Goal: Transaction & Acquisition: Book appointment/travel/reservation

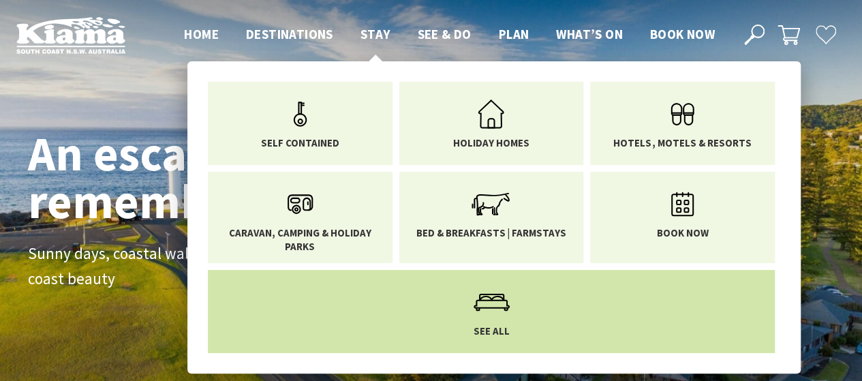
click at [491, 330] on span "See All" at bounding box center [492, 331] width 36 height 14
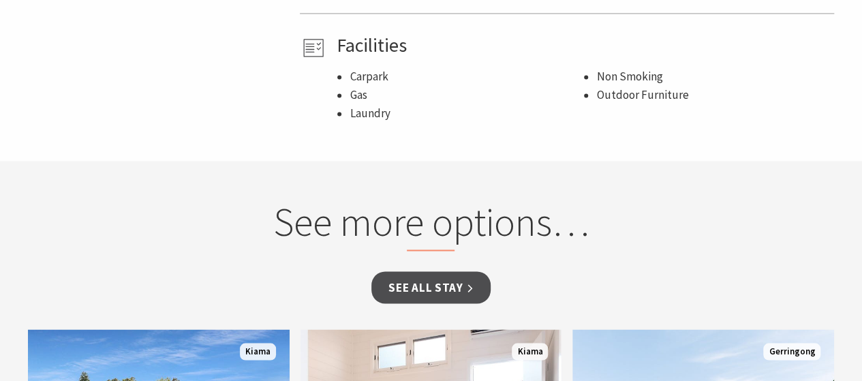
scroll to position [1047, 0]
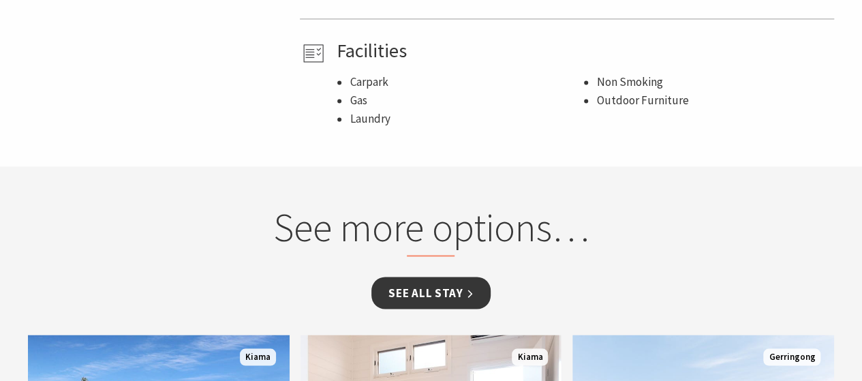
click at [455, 277] on link "See all Stay" at bounding box center [430, 293] width 119 height 32
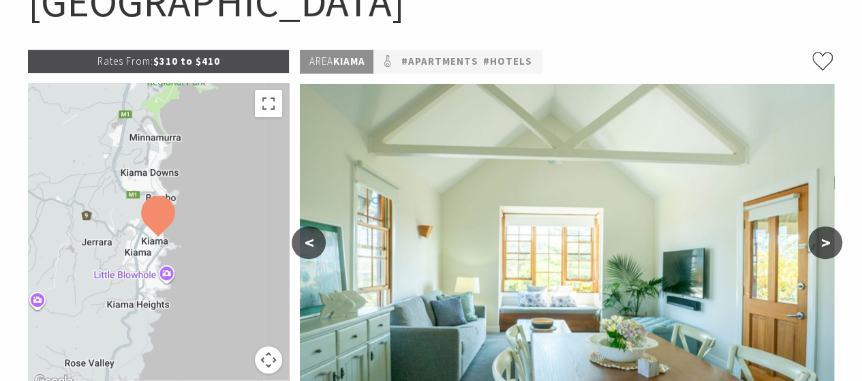
scroll to position [174, 0]
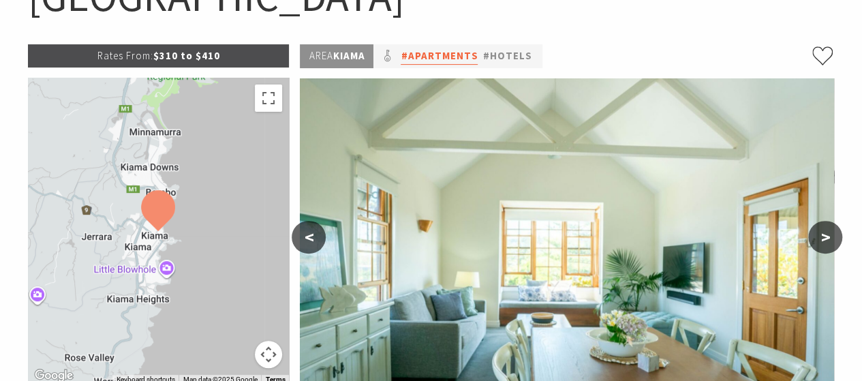
click at [475, 55] on link "#Apartments" at bounding box center [439, 56] width 77 height 17
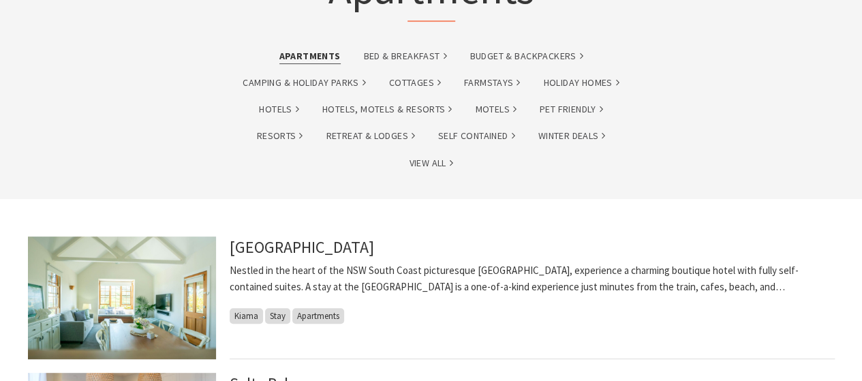
scroll to position [154, 0]
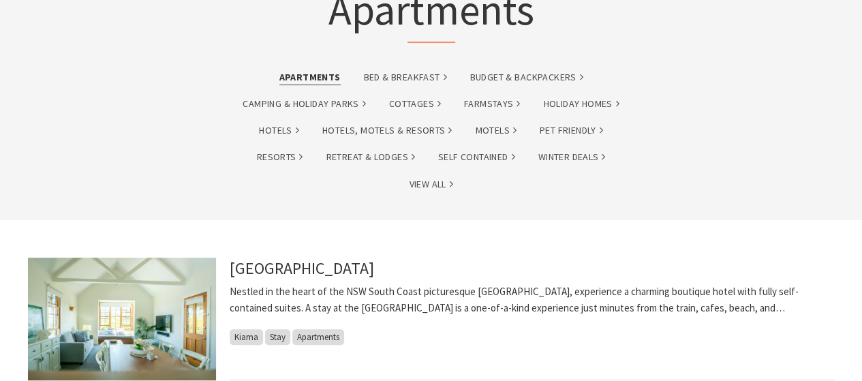
drag, startPoint x: 0, startPoint y: 0, endPoint x: 801, endPoint y: 76, distance: 804.9
